Goal: Navigation & Orientation: Find specific page/section

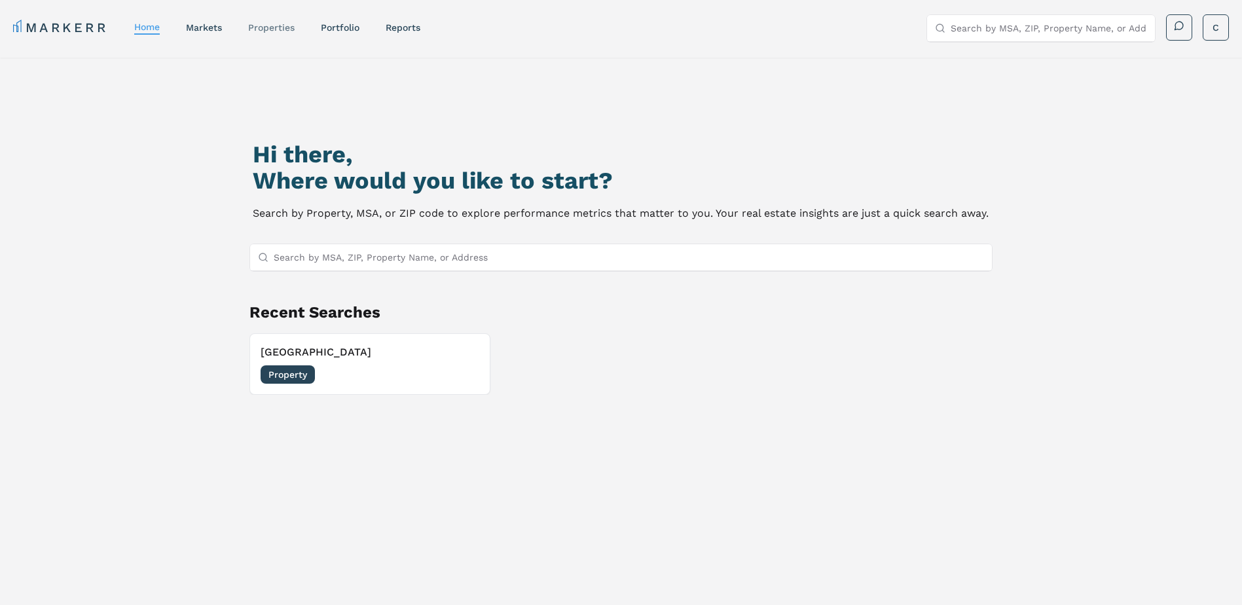
click at [270, 29] on link "properties" at bounding box center [271, 27] width 46 height 10
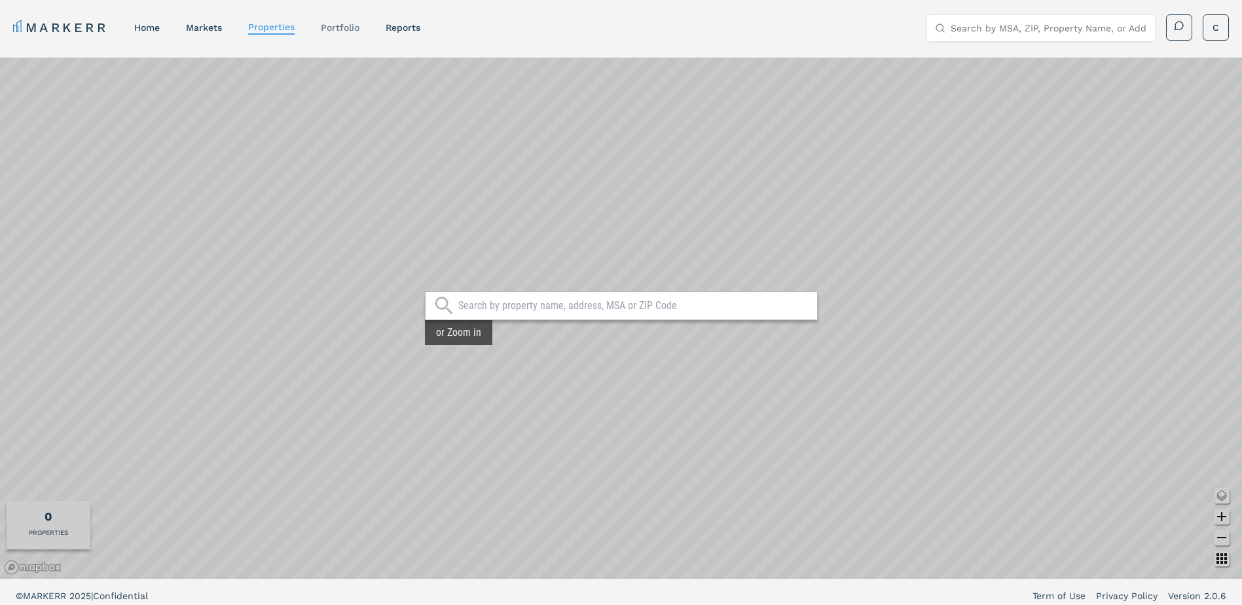
click at [341, 27] on link "Portfolio" at bounding box center [340, 27] width 39 height 10
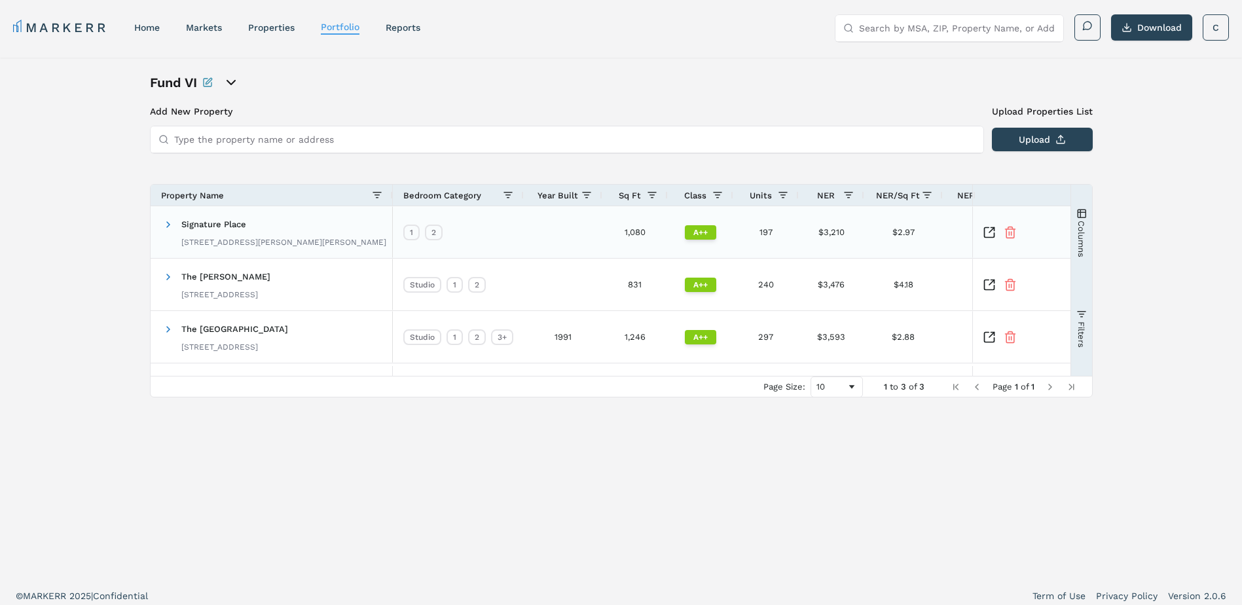
scroll to position [8, 0]
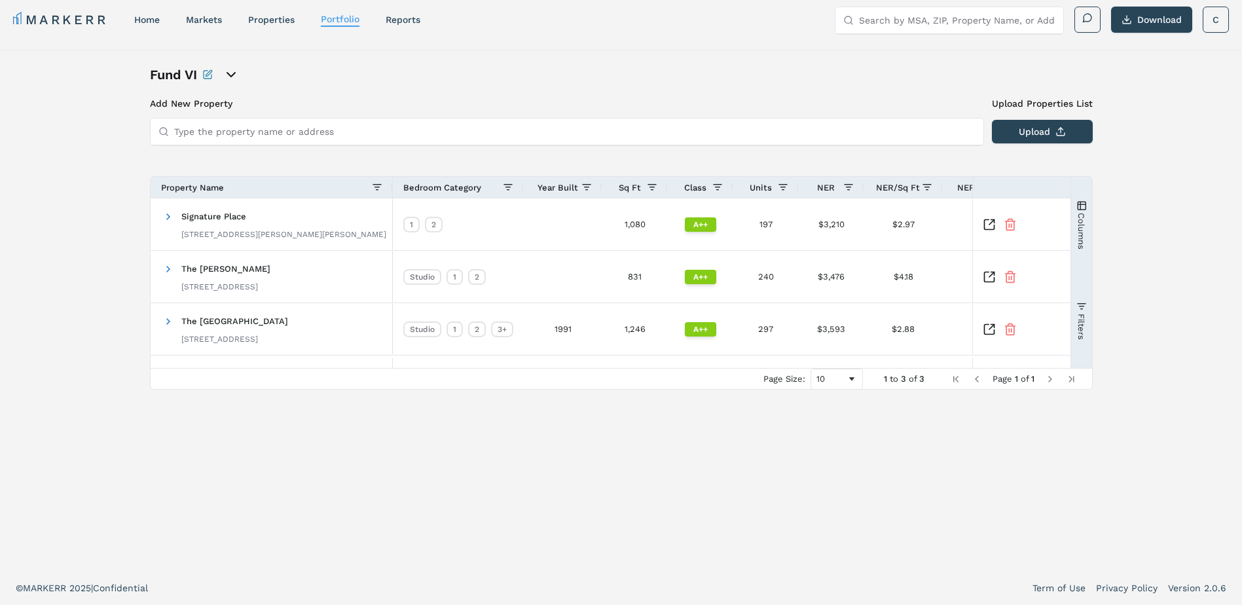
click at [234, 80] on icon "open portfolio options" at bounding box center [231, 75] width 16 height 16
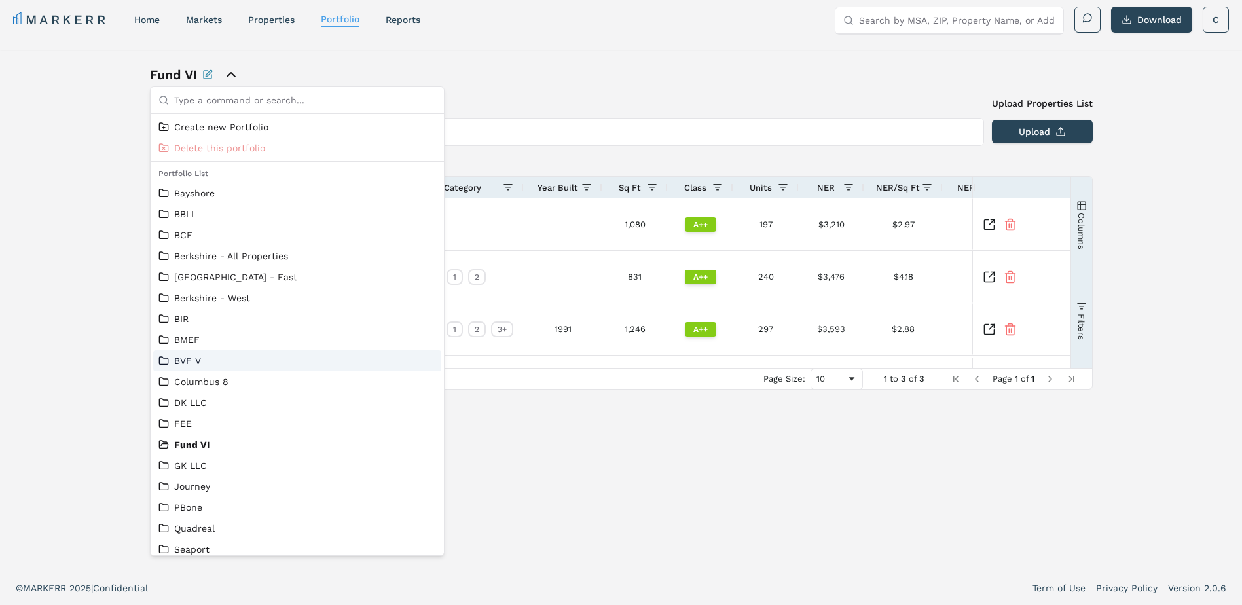
click at [213, 355] on link "BVF V" at bounding box center [297, 360] width 278 height 13
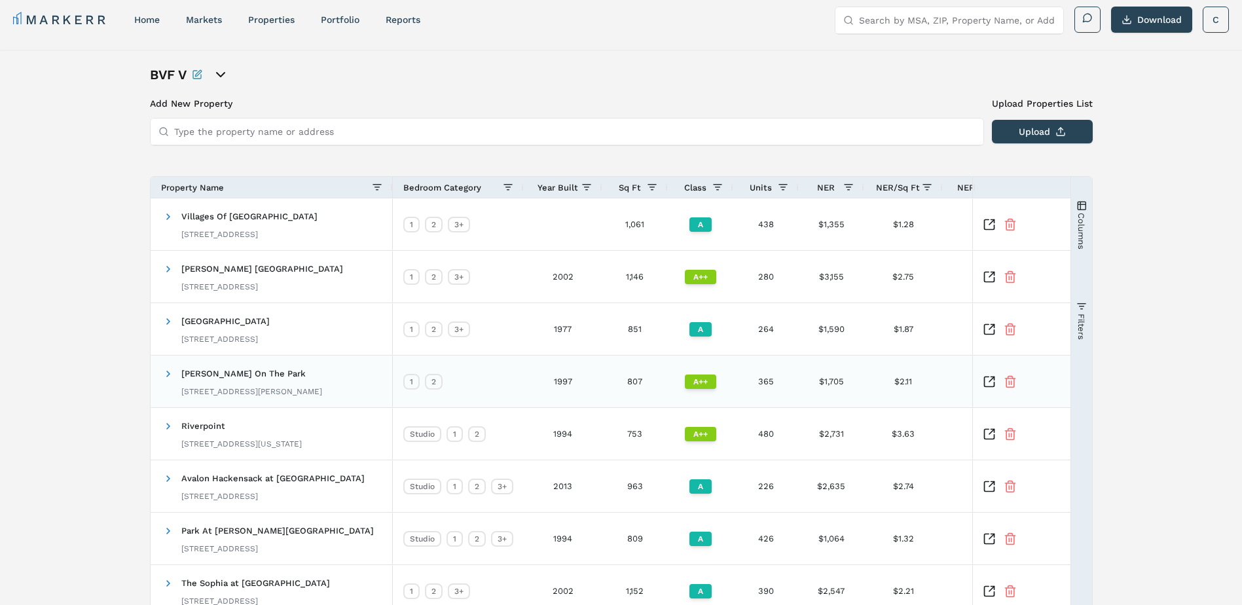
scroll to position [206, 0]
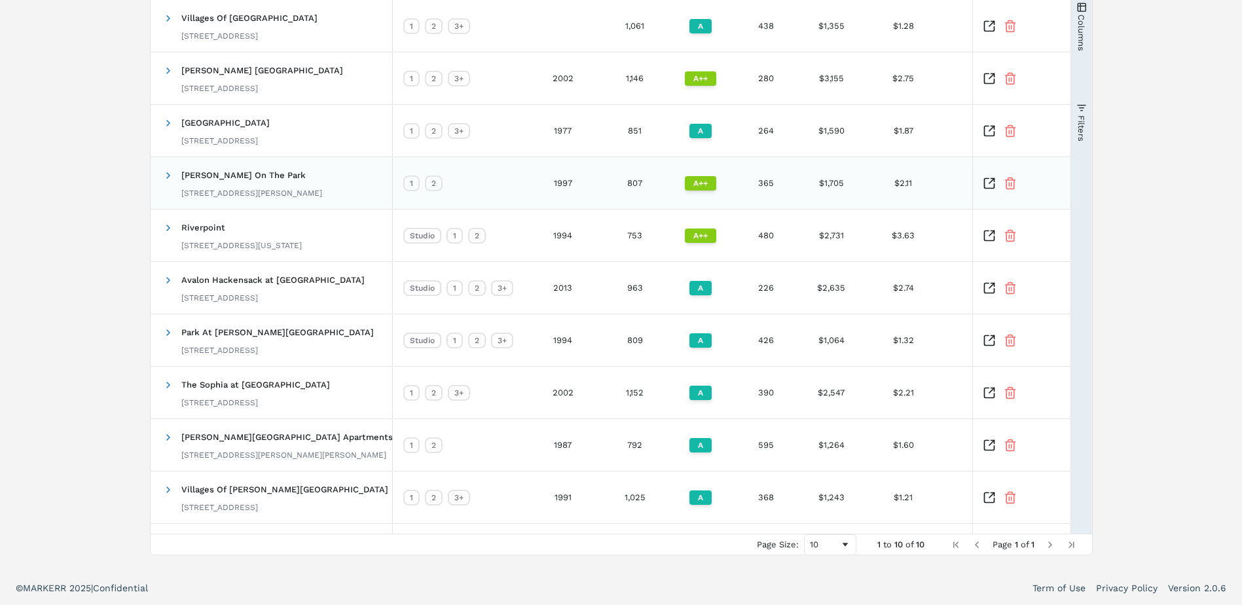
click at [240, 196] on div "[STREET_ADDRESS][PERSON_NAME]" at bounding box center [251, 193] width 141 height 10
click at [169, 177] on span at bounding box center [168, 175] width 10 height 10
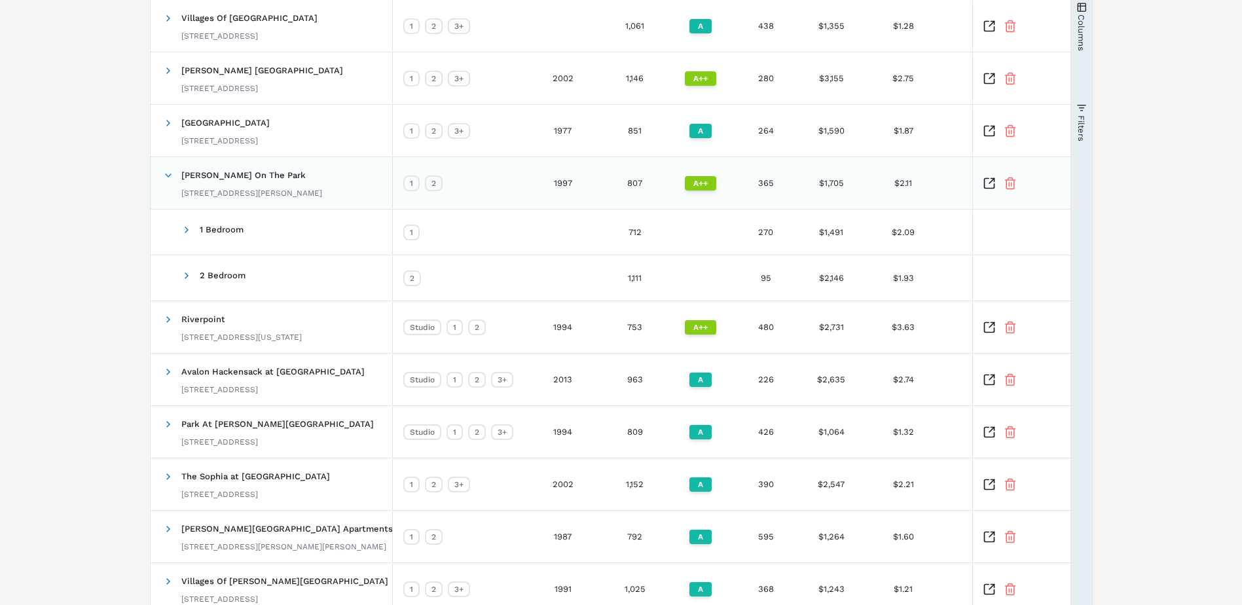
click at [984, 182] on icon "Inspect Comparable" at bounding box center [989, 183] width 10 height 10
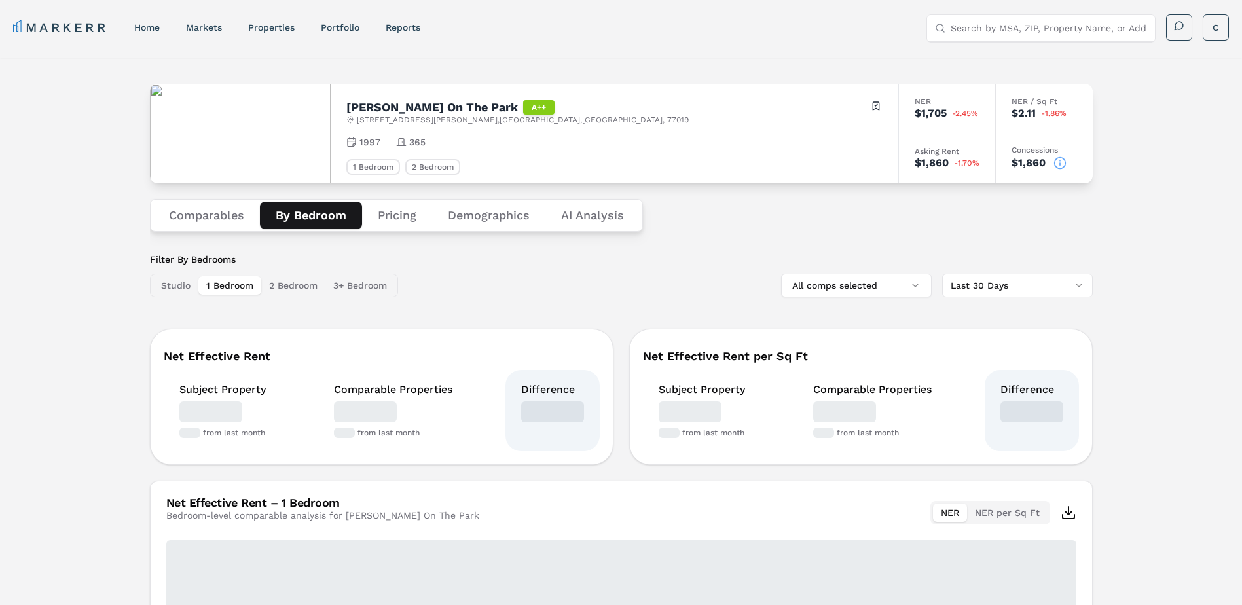
click at [333, 208] on button "By Bedroom" at bounding box center [311, 215] width 102 height 27
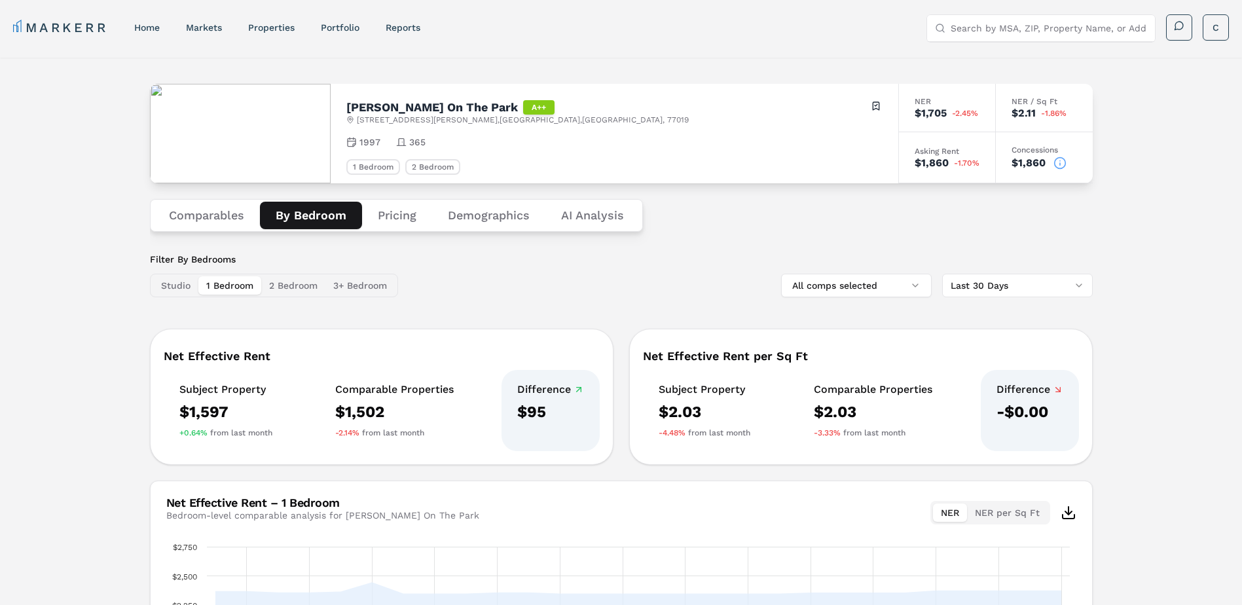
click at [406, 208] on button "Pricing" at bounding box center [397, 215] width 70 height 27
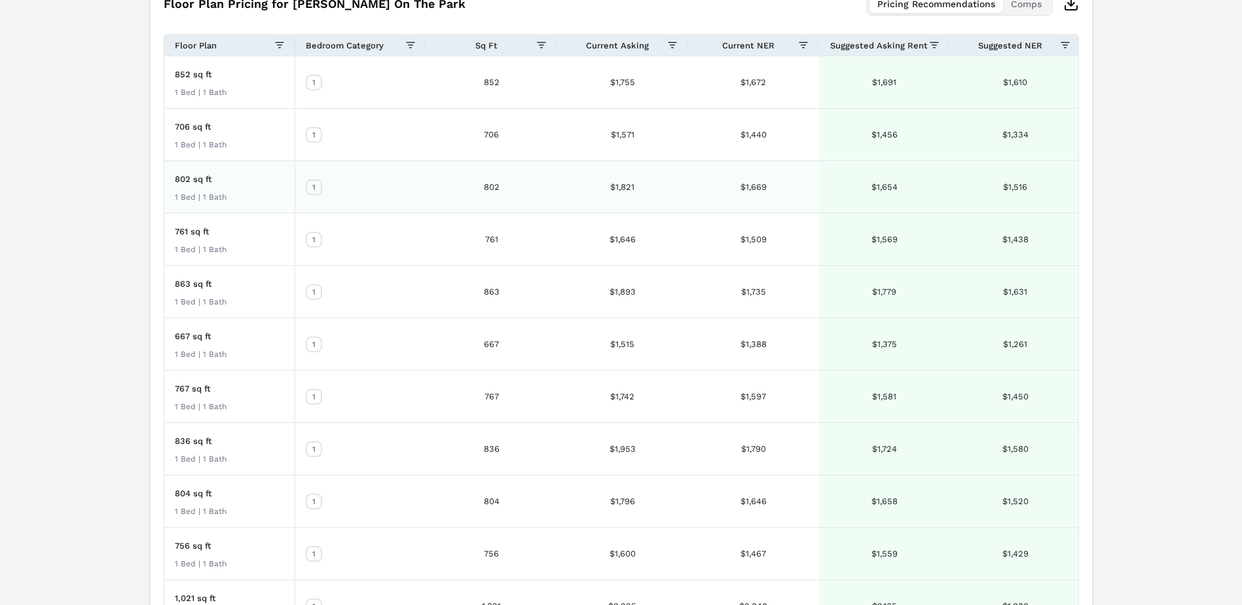
scroll to position [720, 0]
